Goal: Task Accomplishment & Management: Use online tool/utility

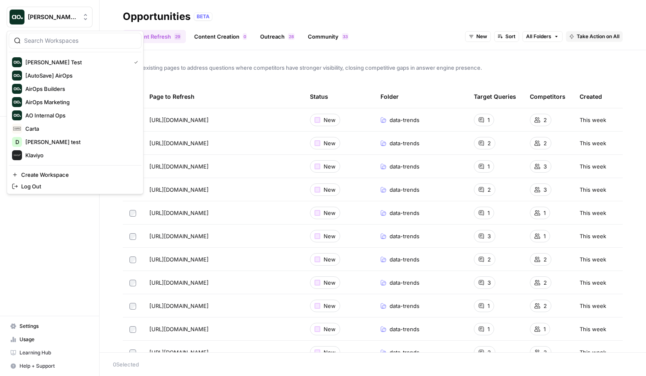
click at [55, 19] on span "Dillon Test" at bounding box center [53, 17] width 50 height 8
click at [35, 145] on span "[PERSON_NAME] test" at bounding box center [80, 142] width 110 height 8
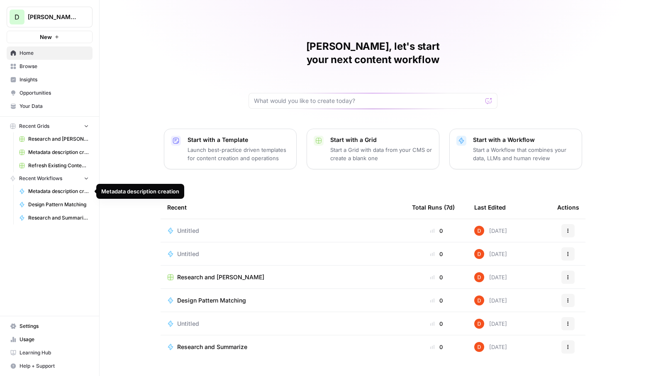
click at [67, 192] on span "Metadata description creation" at bounding box center [58, 191] width 61 height 7
